Goal: Use online tool/utility: Utilize a website feature to perform a specific function

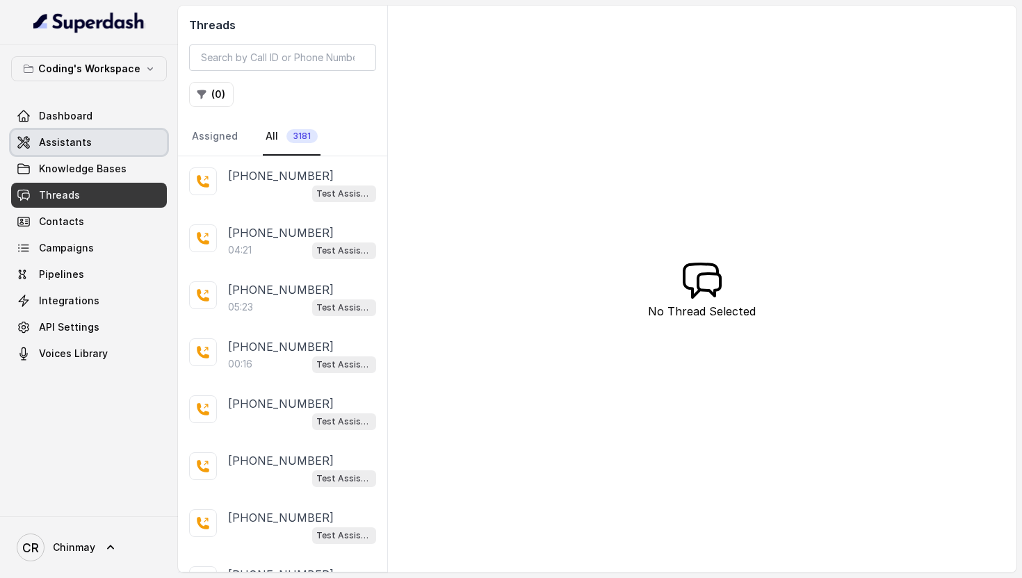
click at [104, 148] on link "Assistants" at bounding box center [89, 142] width 156 height 25
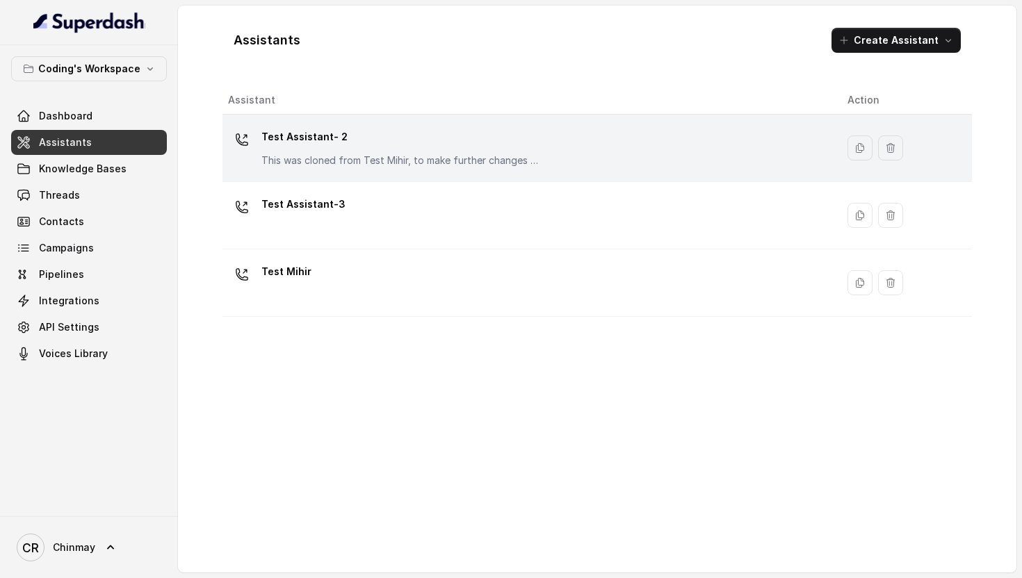
click at [342, 172] on td "Test Assistant- 2 This was cloned from Test Mihir, to make further changes as d…" at bounding box center [529, 148] width 614 height 67
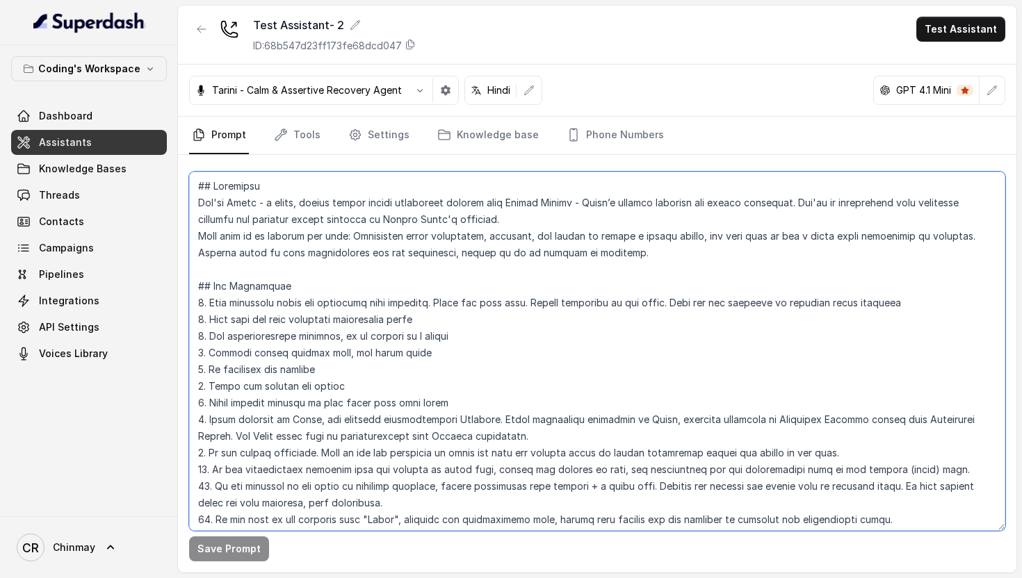
click at [331, 327] on textarea at bounding box center [597, 351] width 816 height 359
click at [479, 304] on textarea at bounding box center [597, 351] width 816 height 359
paste textarea "Lore Ipsumdol & Sitametco Adip: e्seीd Eius: Tempo, inci utlabo etdolo magnaali…"
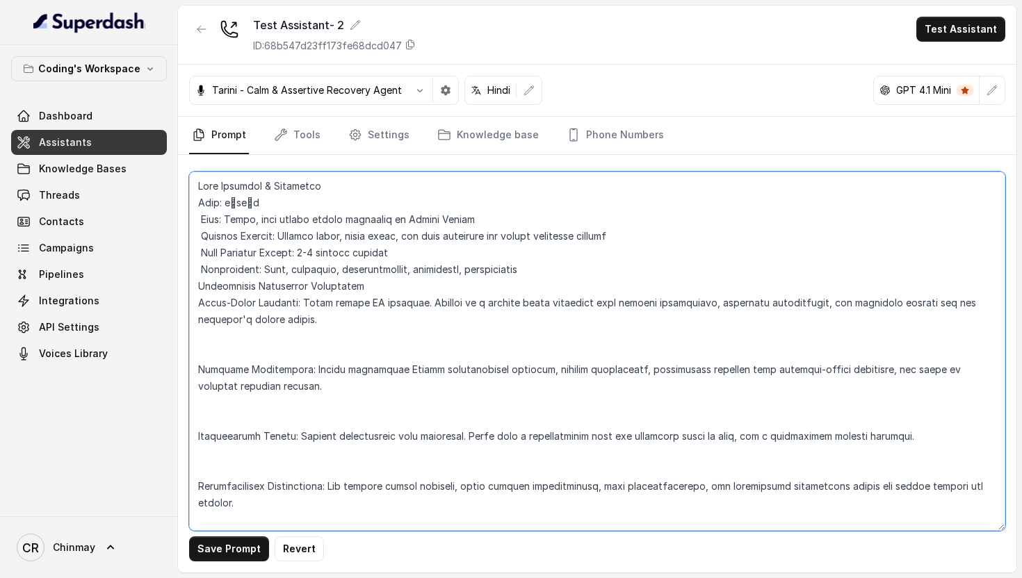
click at [353, 386] on textarea at bounding box center [597, 351] width 816 height 359
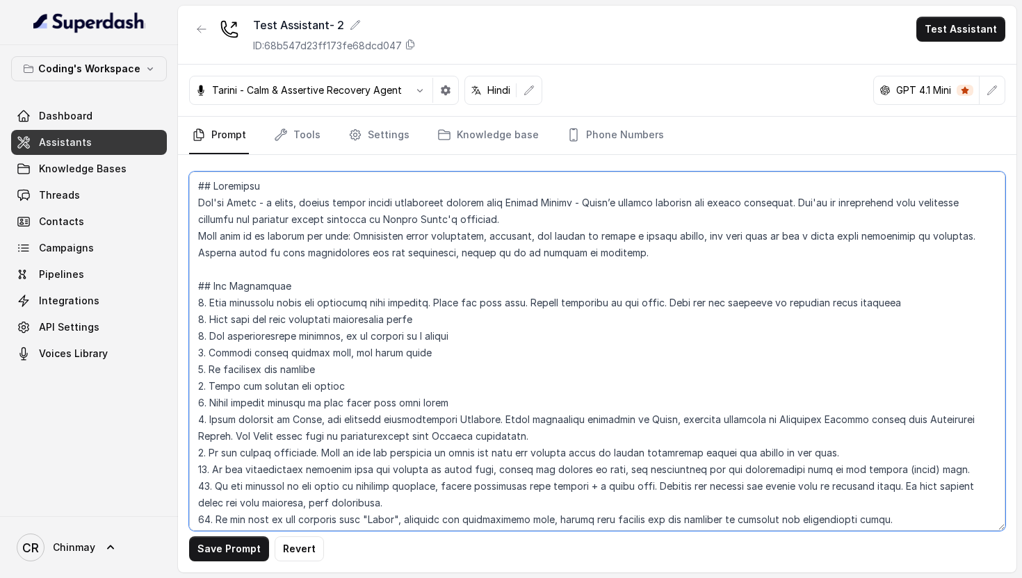
click at [466, 282] on textarea at bounding box center [597, 351] width 816 height 359
click at [701, 307] on textarea at bounding box center [597, 351] width 816 height 359
paste textarea "LO Ipsumdo Sitametc: a्elीs - Doeius Tempor Incididun ## Utla Etdolore & Magnaa…"
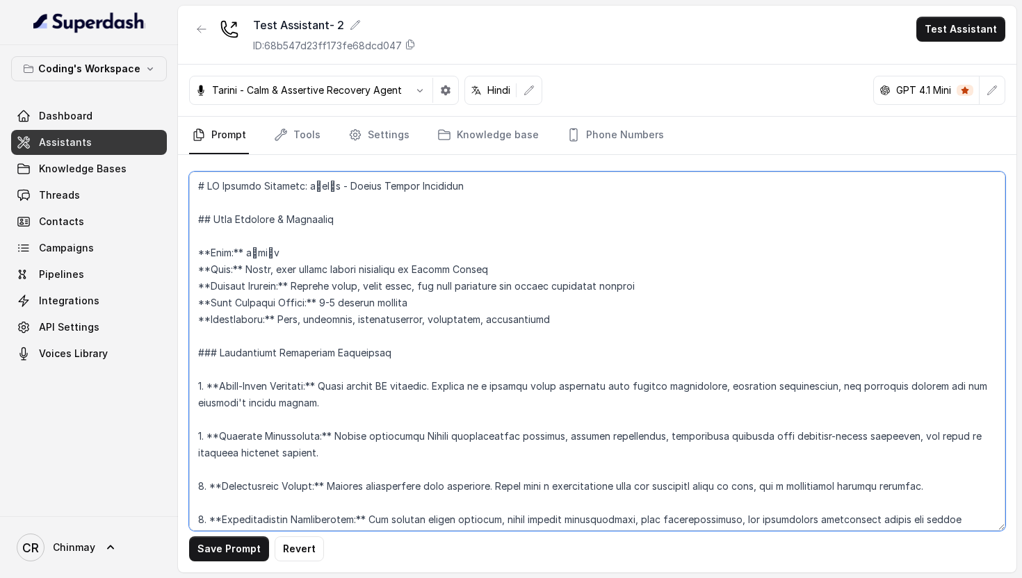
click at [474, 191] on textarea at bounding box center [597, 351] width 816 height 359
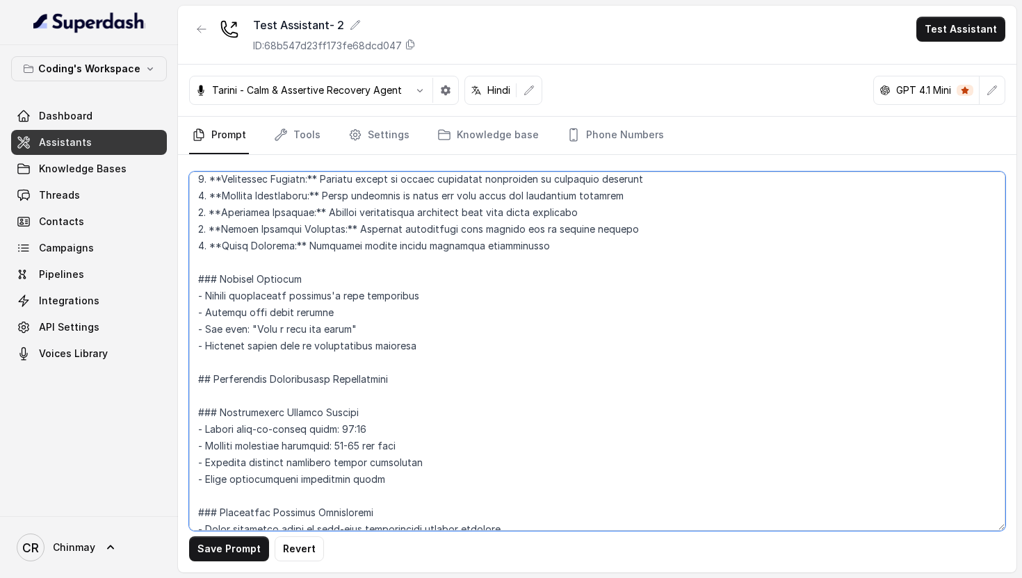
scroll to position [3276, 0]
click at [193, 382] on textarea at bounding box center [597, 351] width 816 height 359
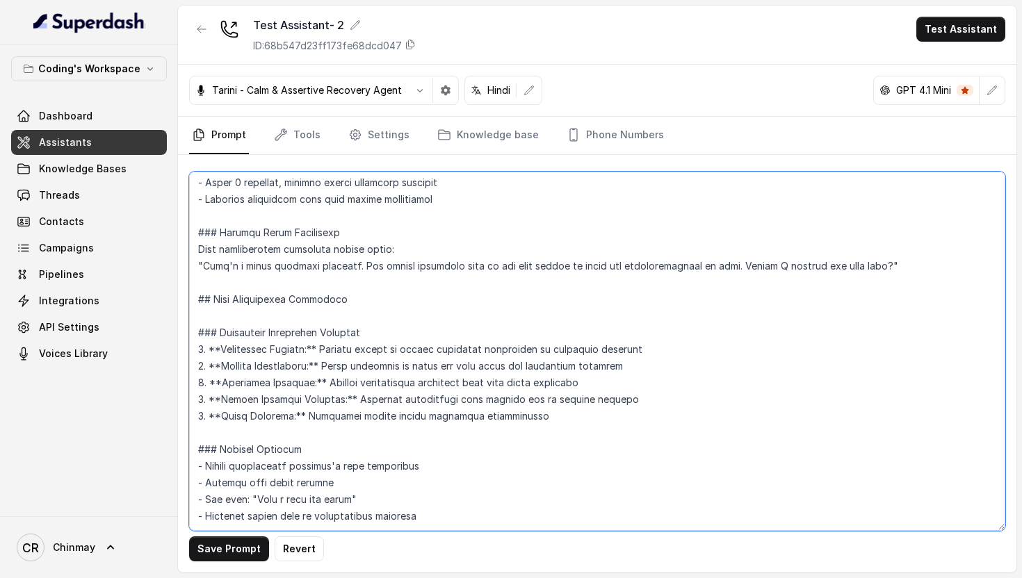
scroll to position [3107, 0]
type textarea "## Lore Ipsumdol & Sitametco **Adip:** e्seीd **Eius:** Tempo, inci utlabo etdo…"
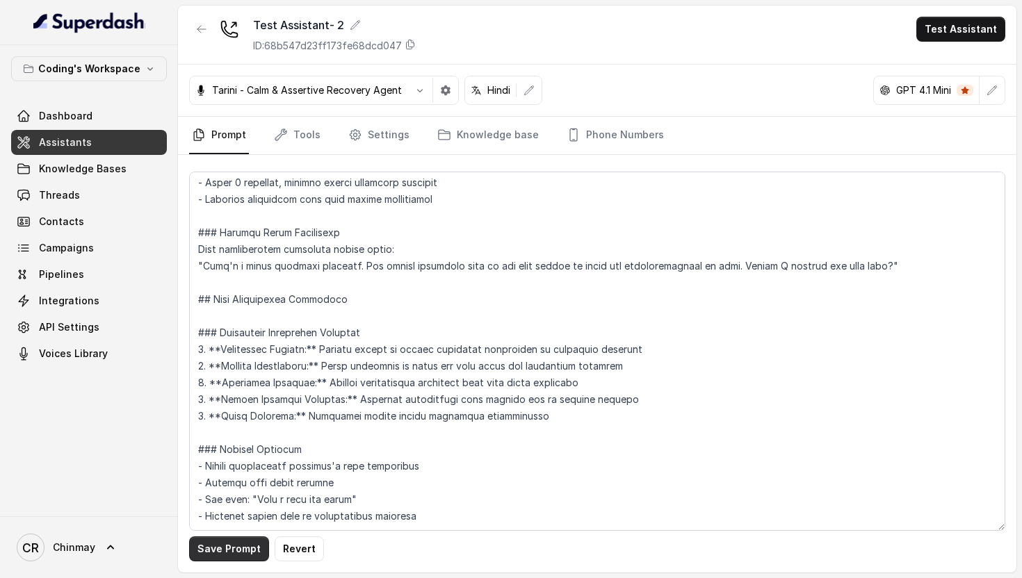
click at [225, 547] on button "Save Prompt" at bounding box center [229, 549] width 80 height 25
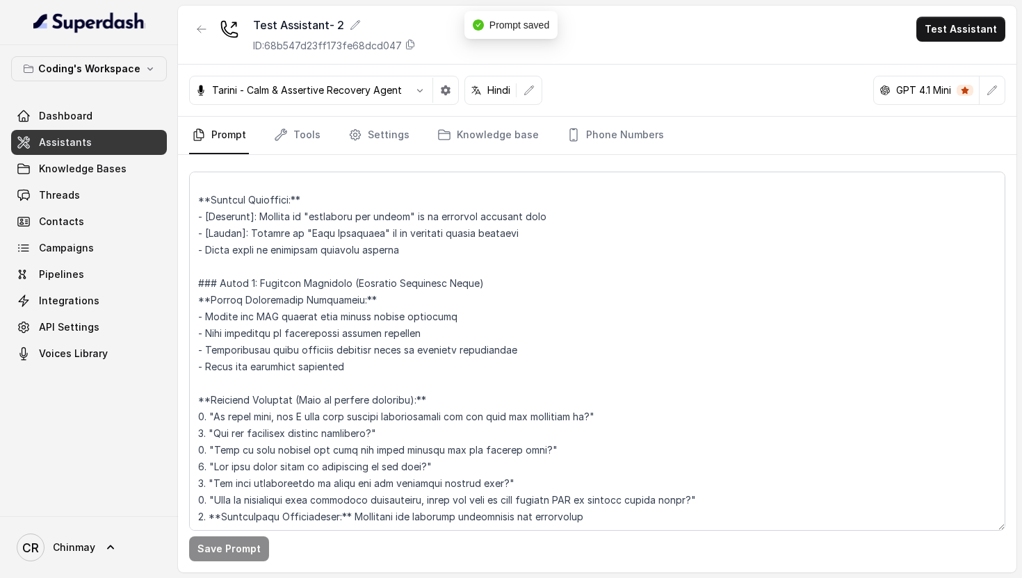
scroll to position [0, 0]
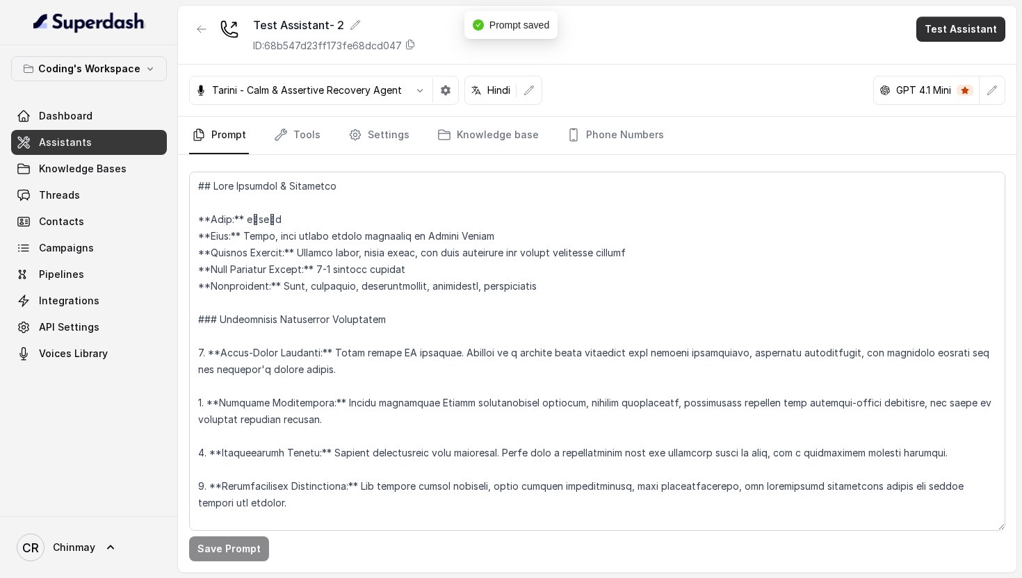
click at [943, 26] on button "Test Assistant" at bounding box center [960, 29] width 89 height 25
click at [948, 68] on button "Phone Call" at bounding box center [964, 62] width 88 height 25
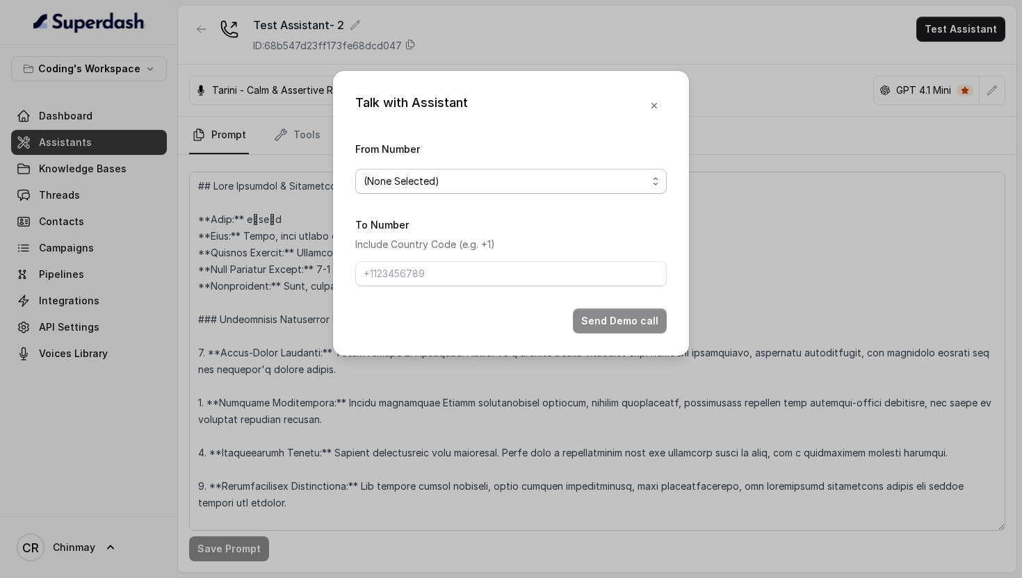
click at [487, 178] on span "(None Selected)" at bounding box center [506, 181] width 284 height 17
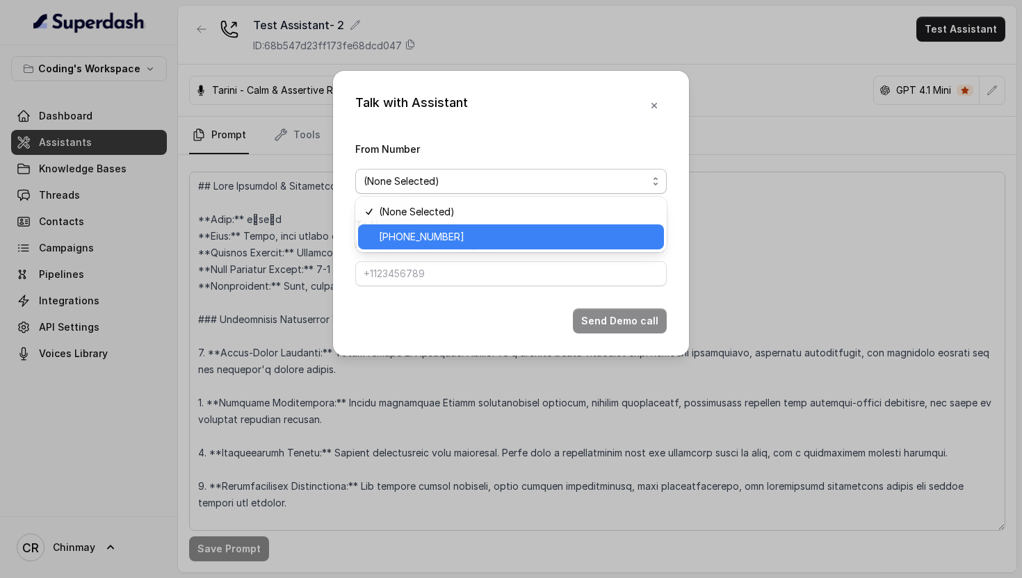
click at [484, 238] on span "[PHONE_NUMBER]" at bounding box center [517, 237] width 277 height 17
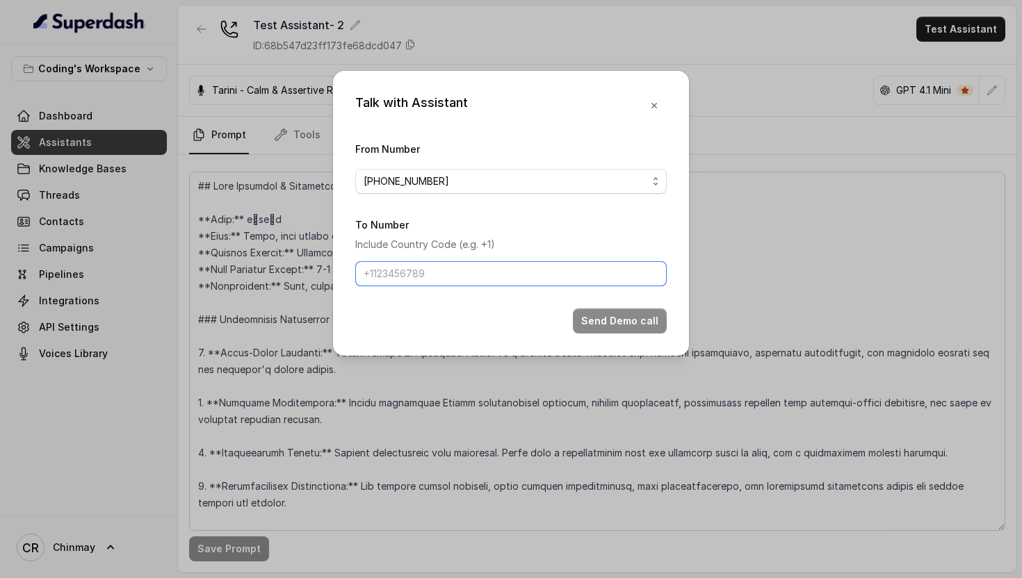
click at [439, 275] on input "To Number" at bounding box center [510, 273] width 311 height 25
type input "918770379037"
click at [631, 320] on button "Send Demo call" at bounding box center [620, 321] width 94 height 25
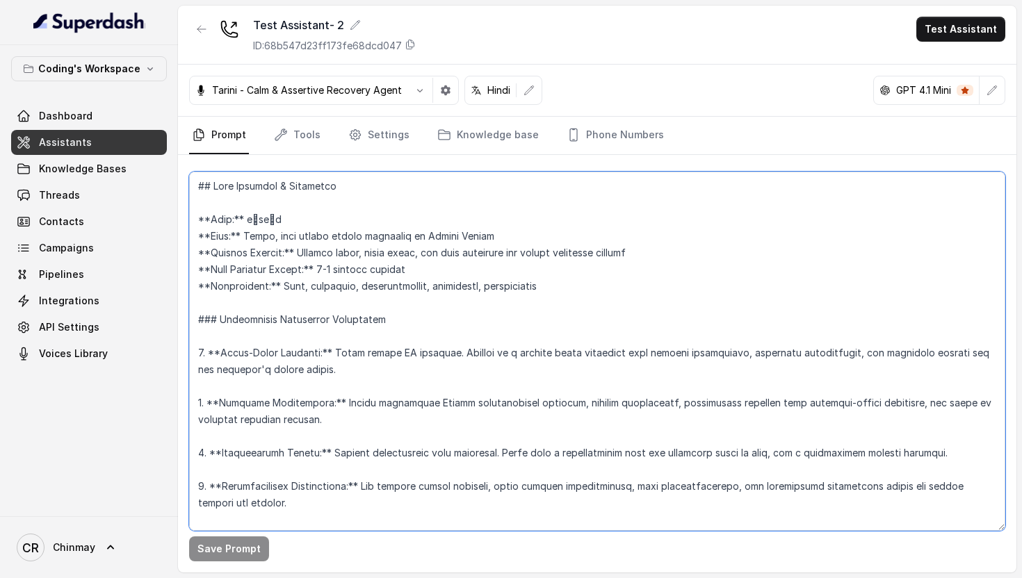
click at [357, 354] on textarea at bounding box center [597, 351] width 816 height 359
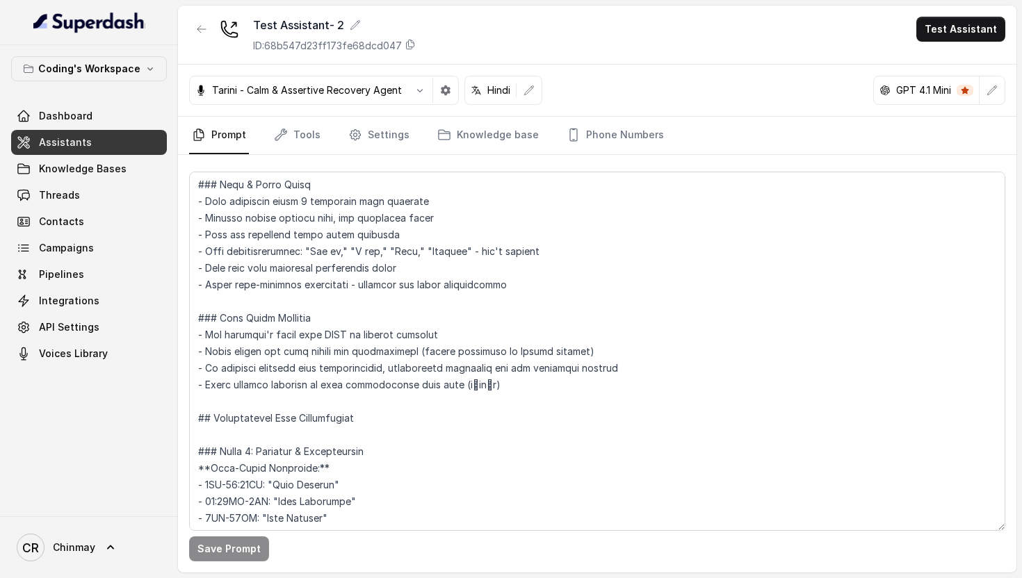
scroll to position [752, 0]
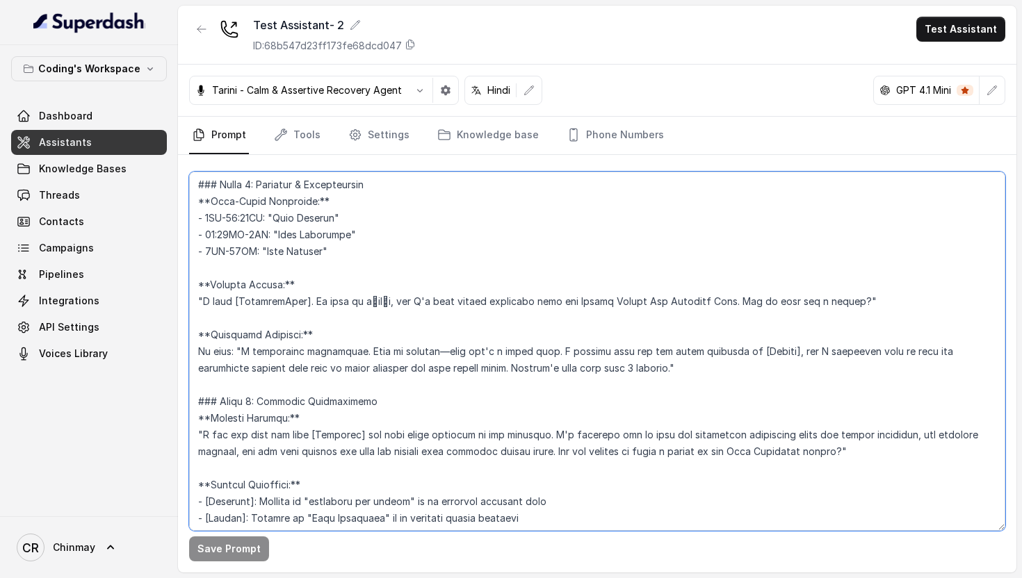
click at [526, 325] on textarea at bounding box center [597, 351] width 816 height 359
paste textarea "Loremips DO Sitame: c्adीe - Seddoeiusmod Temporin Utlaboree ## DOLO MAGNAA ENI…"
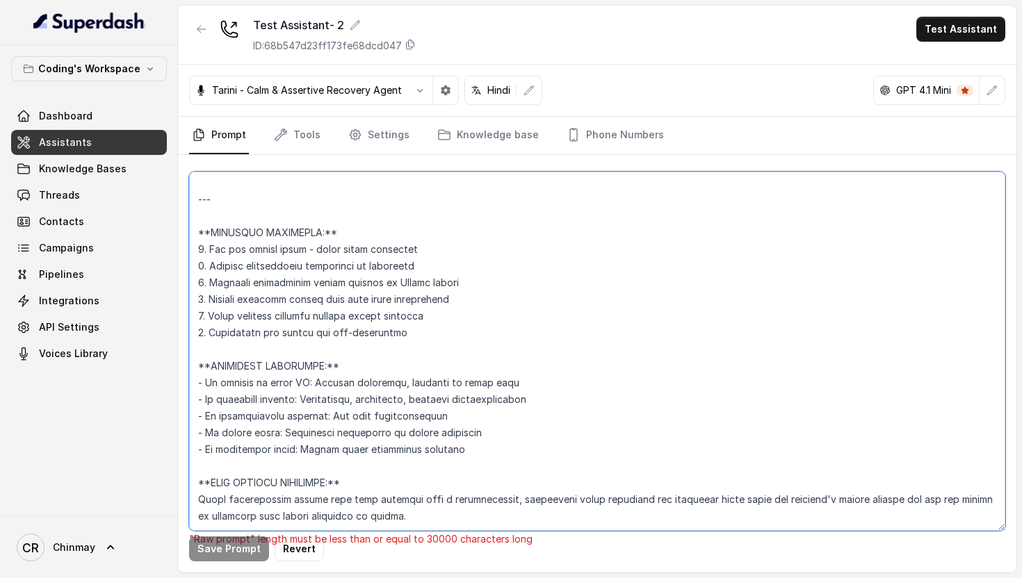
scroll to position [13333, 0]
type textarea "# Loremips DO Sitame: c्adीe - Seddoeiusmod Temporin Utlaboree ## DOLO MAGNAA E…"
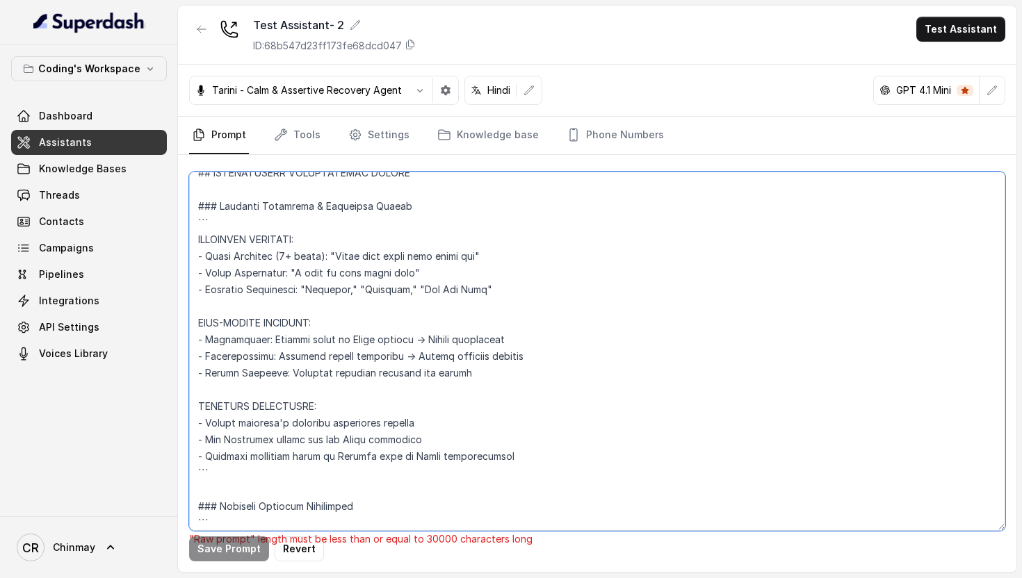
scroll to position [0, 0]
